Goal: Task Accomplishment & Management: Use online tool/utility

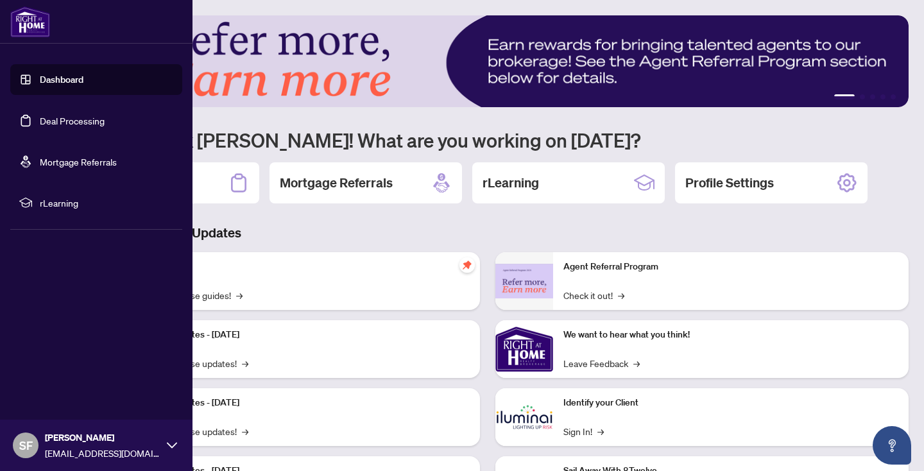
click at [86, 115] on link "Deal Processing" at bounding box center [72, 121] width 65 height 12
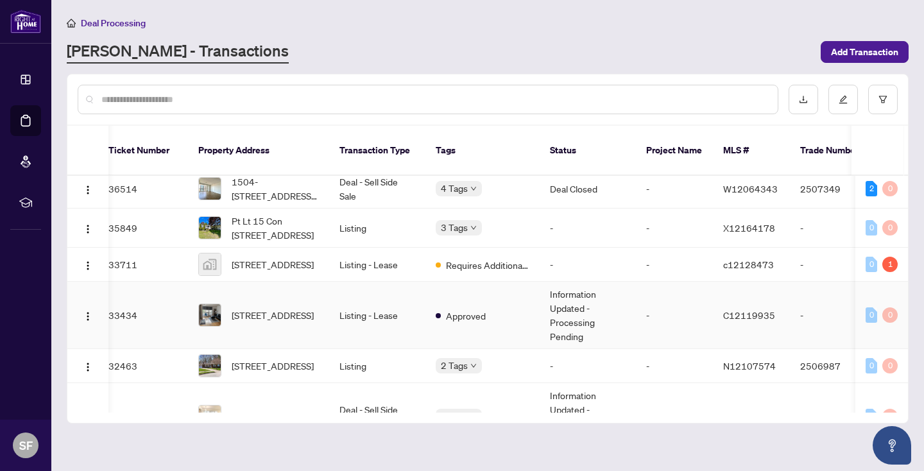
scroll to position [394, 10]
click at [291, 307] on span "[STREET_ADDRESS]" at bounding box center [273, 314] width 82 height 14
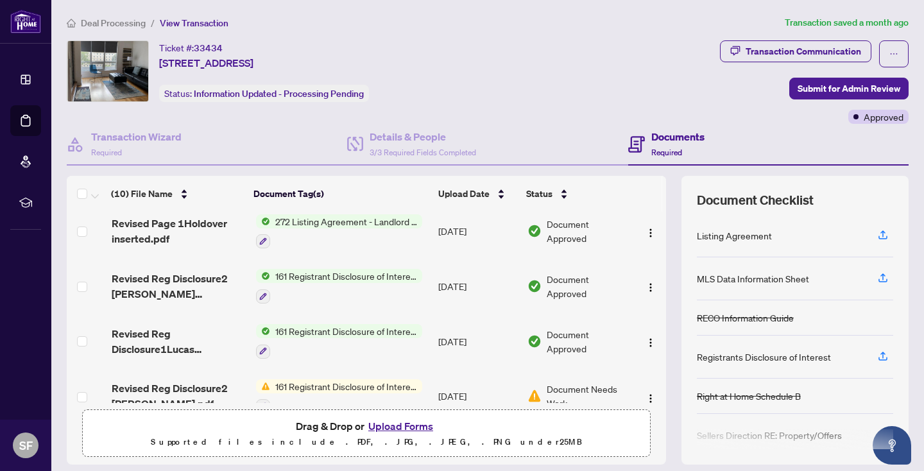
scroll to position [116, 0]
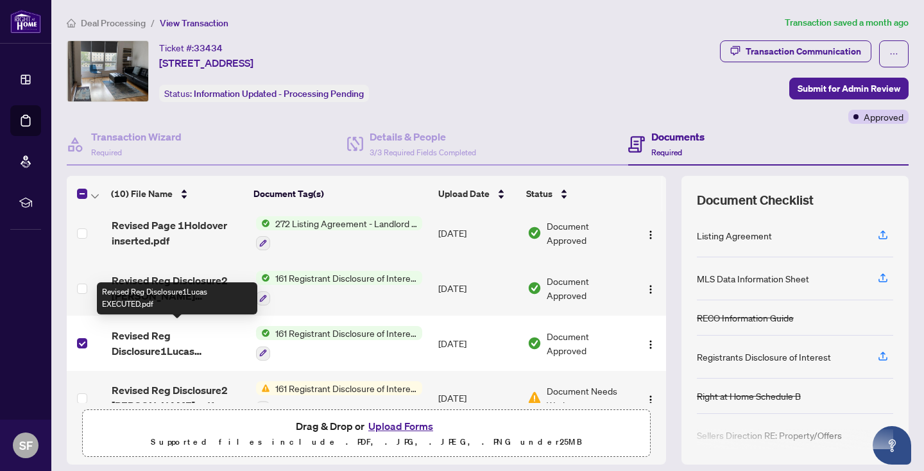
click at [169, 343] on span "Revised Reg Disclosure1Lucas EXECUTED.pdf" at bounding box center [179, 343] width 135 height 31
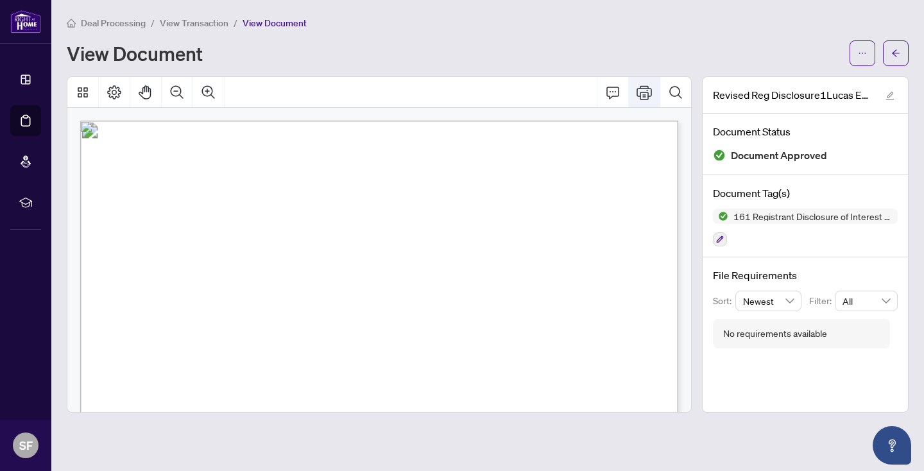
click at [642, 90] on icon "Print" at bounding box center [643, 92] width 15 height 15
click at [639, 88] on icon "Print" at bounding box center [643, 92] width 15 height 15
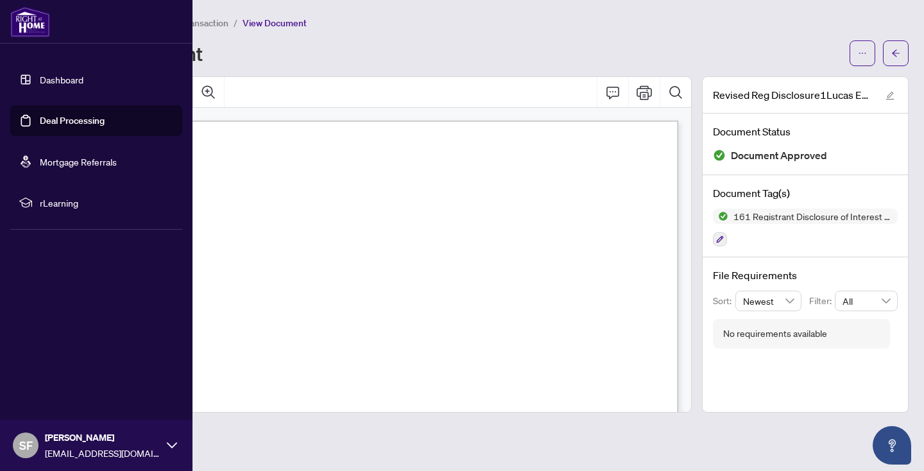
click at [105, 124] on link "Deal Processing" at bounding box center [72, 121] width 65 height 12
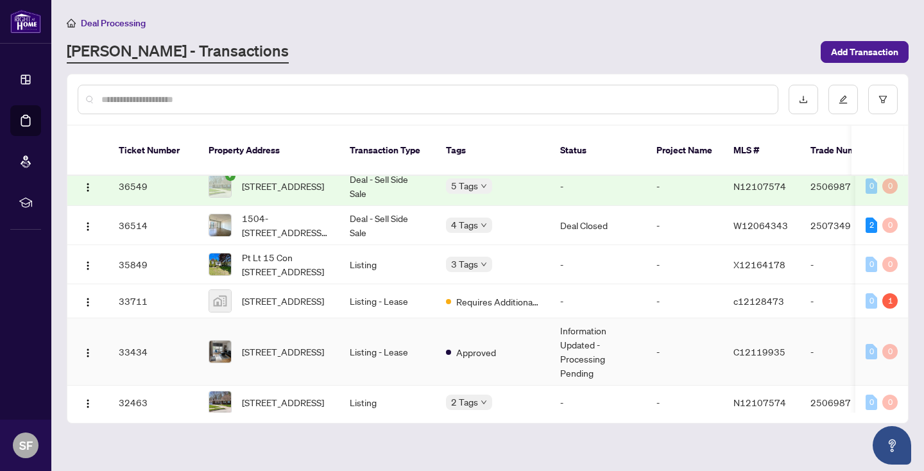
scroll to position [404, 0]
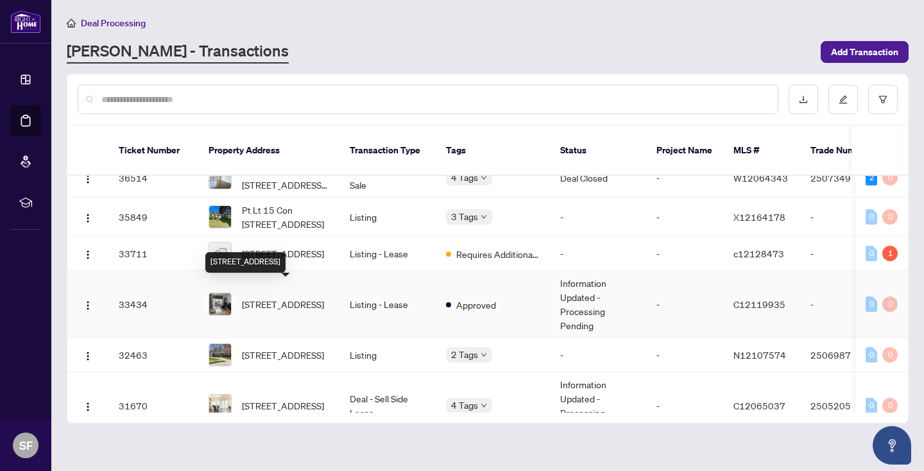
click at [297, 297] on span "[STREET_ADDRESS]" at bounding box center [283, 304] width 82 height 14
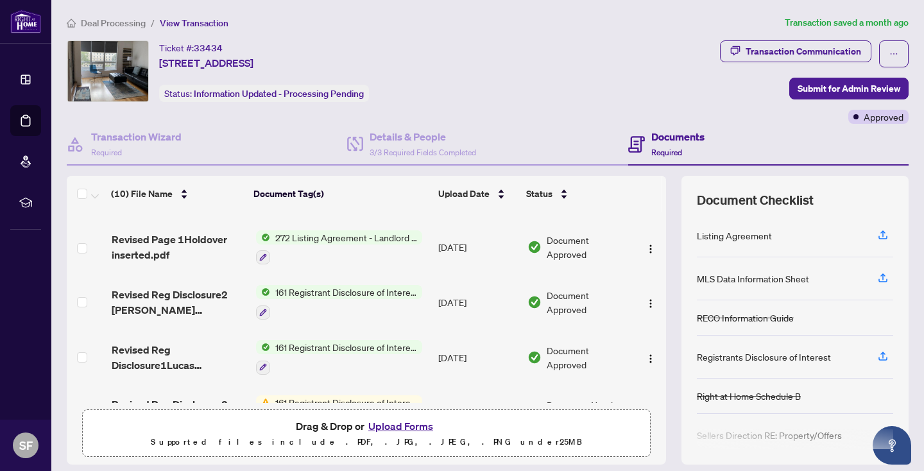
scroll to position [103, 0]
click at [284, 284] on span "161 Registrant Disclosure of Interest - Disposition ofProperty" at bounding box center [346, 291] width 152 height 14
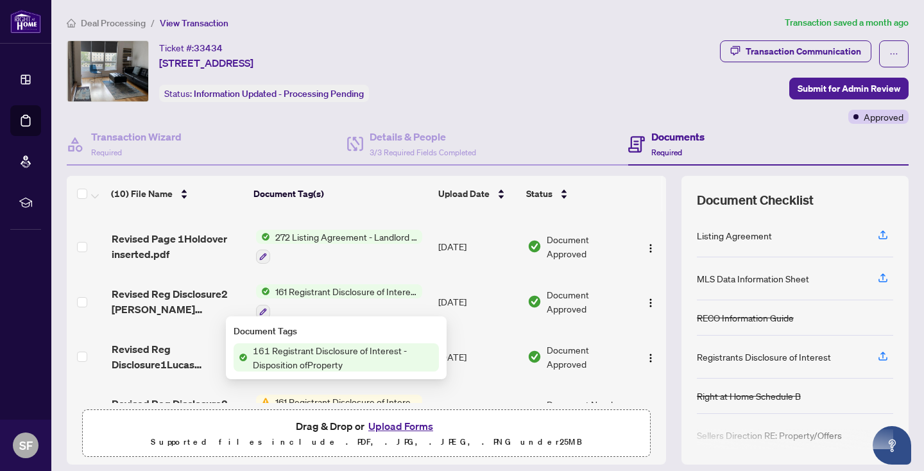
click at [310, 350] on span "161 Registrant Disclosure of Interest - Disposition ofProperty" at bounding box center [343, 357] width 191 height 28
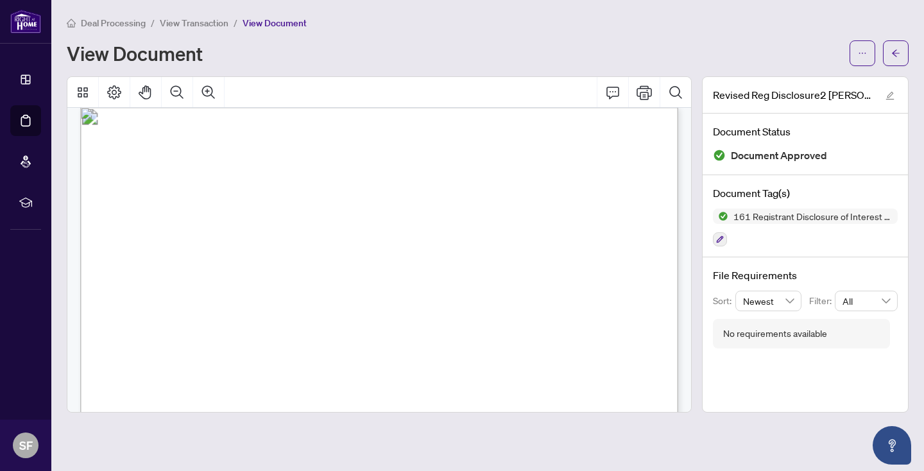
scroll to position [13, 0]
click at [646, 81] on button "Print" at bounding box center [644, 92] width 31 height 31
